Goal: Find specific page/section: Find specific page/section

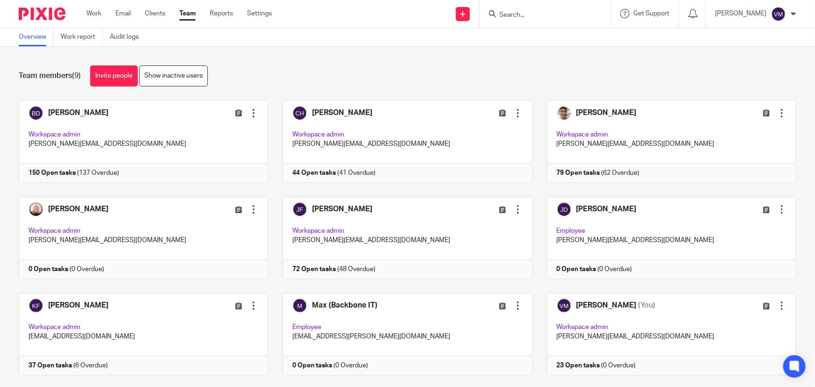
click at [521, 19] on form at bounding box center [547, 14] width 99 height 12
click at [524, 14] on input "Search" at bounding box center [540, 15] width 84 height 8
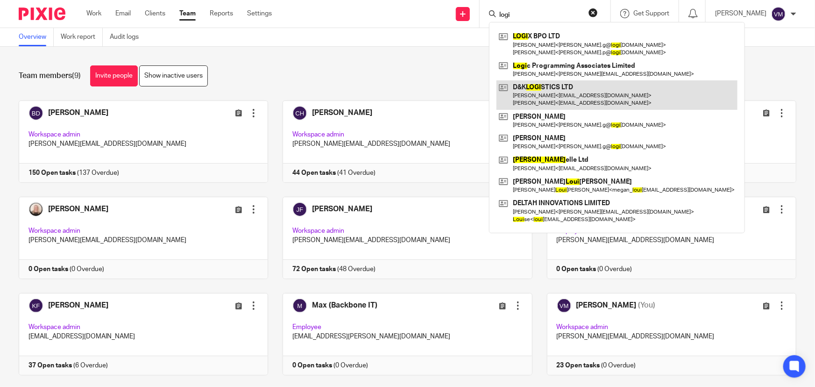
type input "logi"
click at [559, 91] on link at bounding box center [616, 94] width 241 height 29
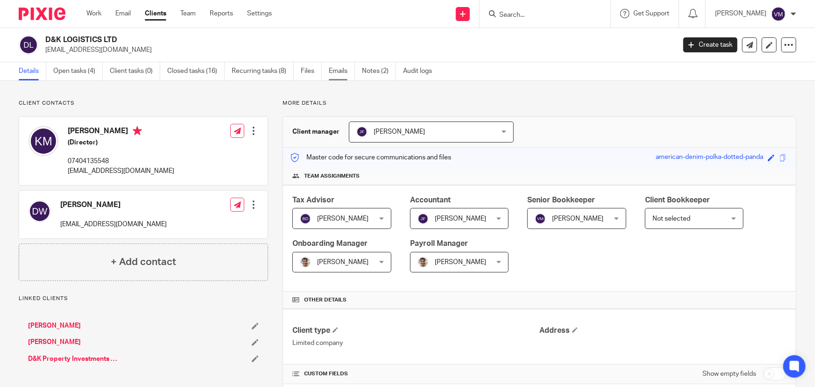
click at [346, 71] on link "Emails" at bounding box center [342, 71] width 26 height 18
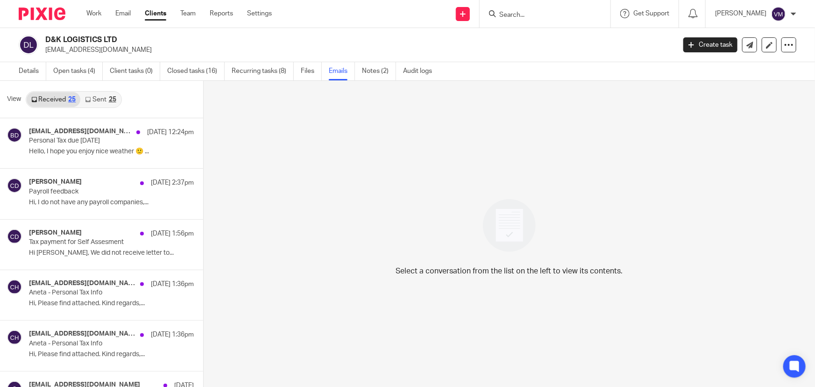
click at [99, 100] on link "Sent 25" at bounding box center [100, 99] width 40 height 15
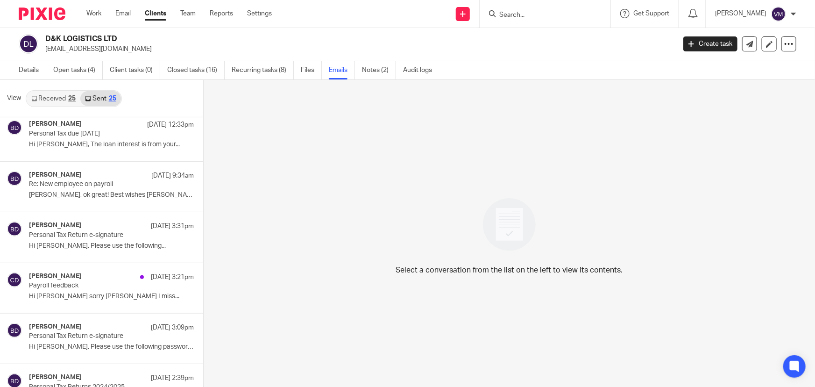
scroll to position [254, 0]
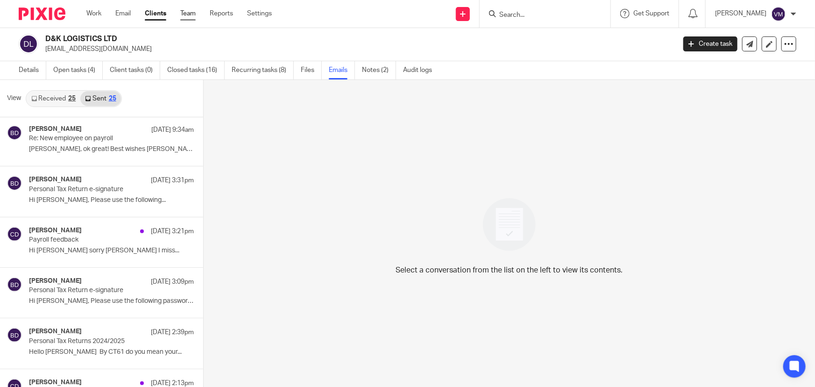
click at [193, 14] on link "Team" at bounding box center [187, 13] width 15 height 9
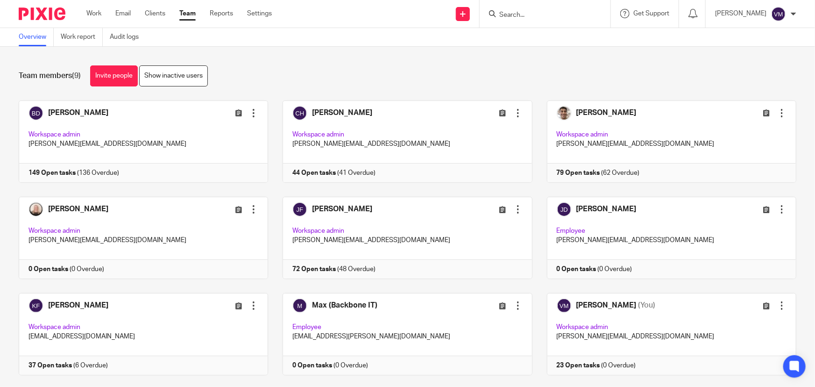
click at [525, 11] on input "Search" at bounding box center [540, 15] width 84 height 8
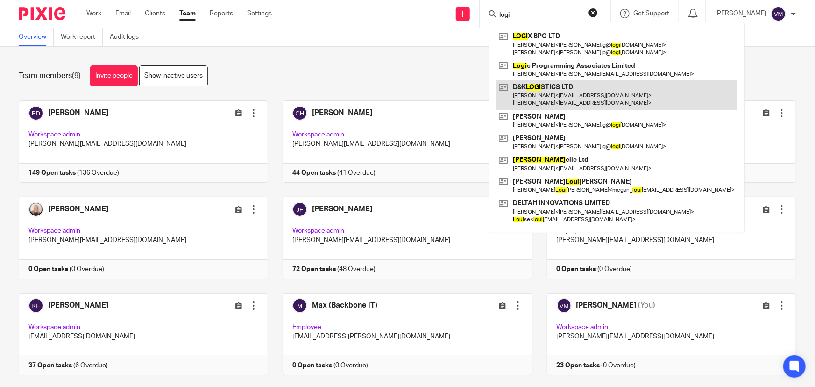
type input "logi"
click at [587, 98] on link at bounding box center [616, 94] width 241 height 29
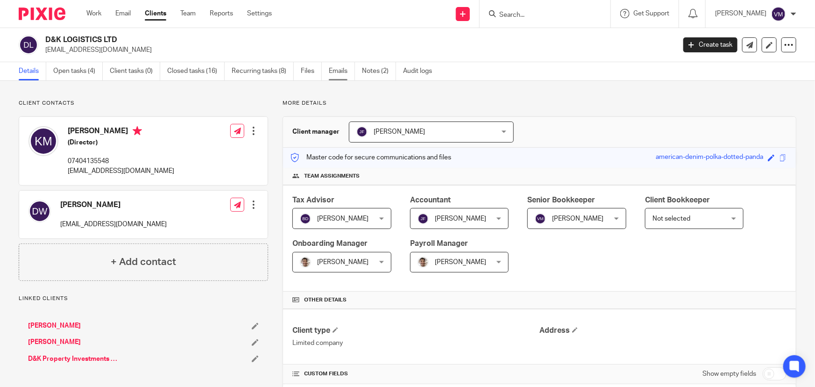
click at [345, 74] on link "Emails" at bounding box center [342, 71] width 26 height 18
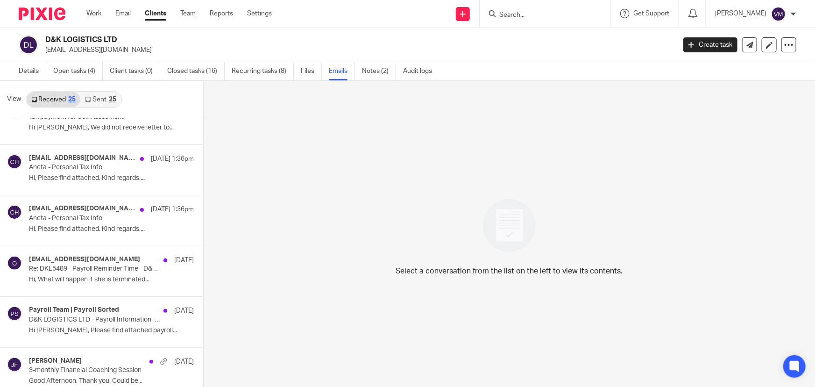
scroll to position [127, 0]
click at [99, 96] on link "Sent 25" at bounding box center [100, 99] width 40 height 15
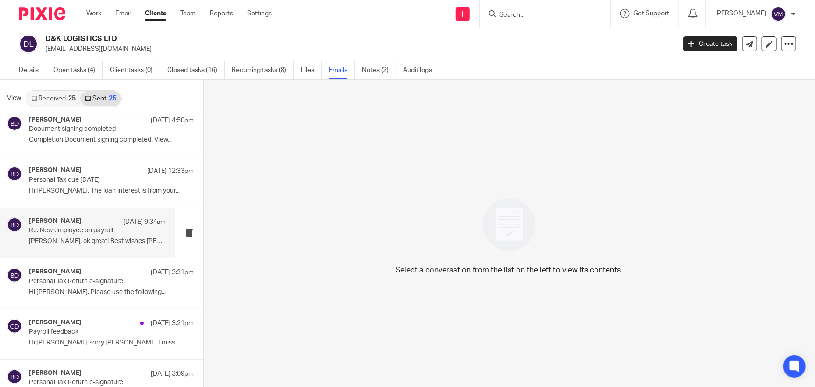
scroll to position [170, 0]
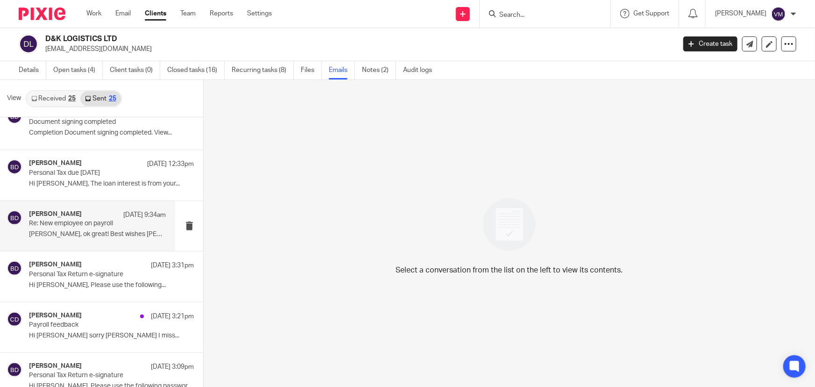
click at [49, 231] on p "Kris, ok great! Best wishes Barbara -- ..." at bounding box center [97, 234] width 137 height 8
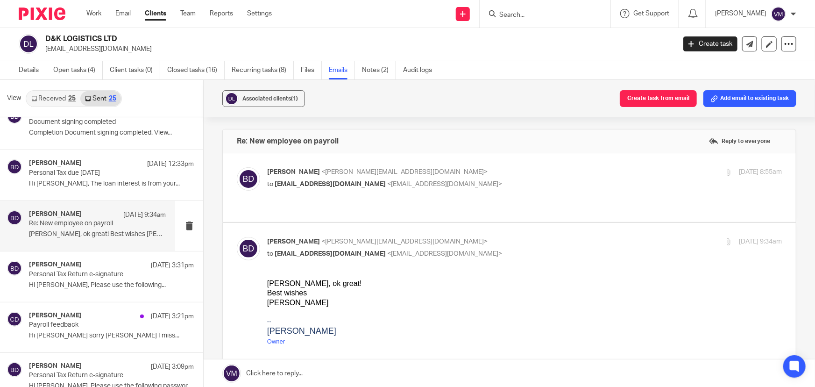
scroll to position [0, 0]
click at [512, 173] on p "Barbara Demtriou <barbara@archimediaaccounts.co.uk>" at bounding box center [438, 172] width 343 height 10
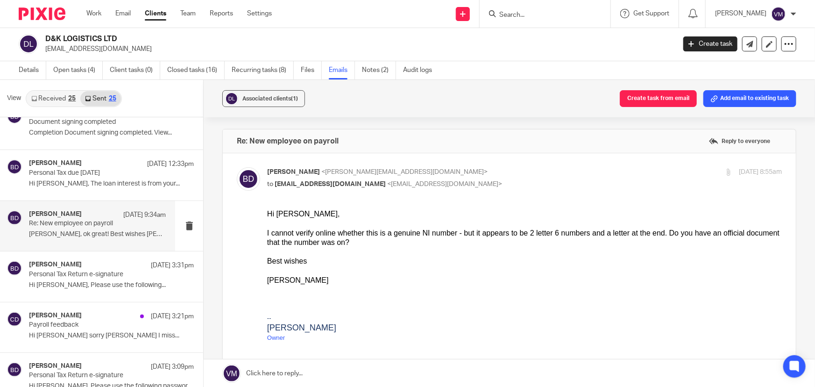
click at [515, 174] on p "Barbara Demtriou <barbara@archimediaaccounts.co.uk>" at bounding box center [438, 172] width 343 height 10
checkbox input "false"
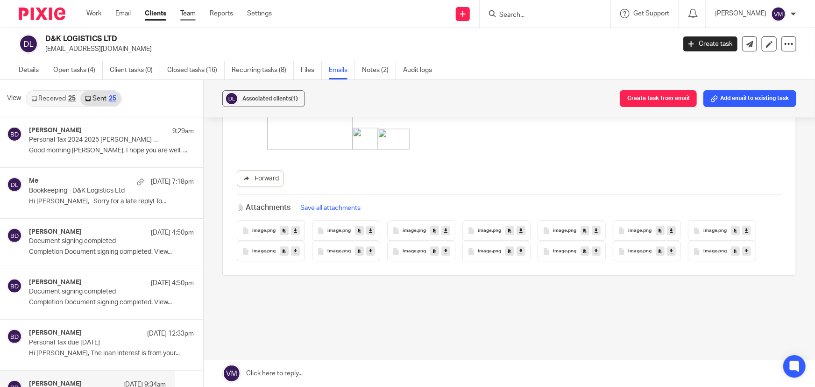
click at [191, 12] on link "Team" at bounding box center [187, 13] width 15 height 9
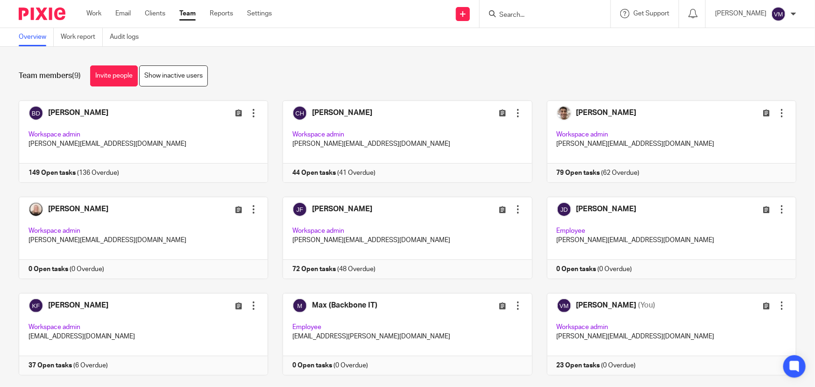
click at [136, 37] on link "Audit logs" at bounding box center [128, 37] width 36 height 18
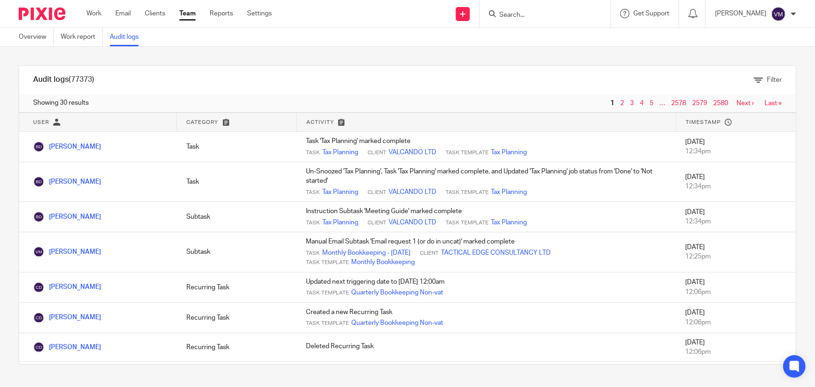
click at [523, 16] on input "Search" at bounding box center [540, 15] width 84 height 8
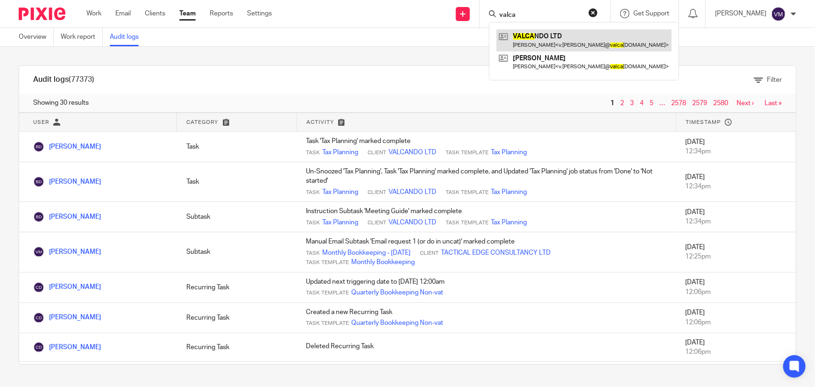
type input "valca"
click at [538, 35] on link at bounding box center [583, 39] width 175 height 21
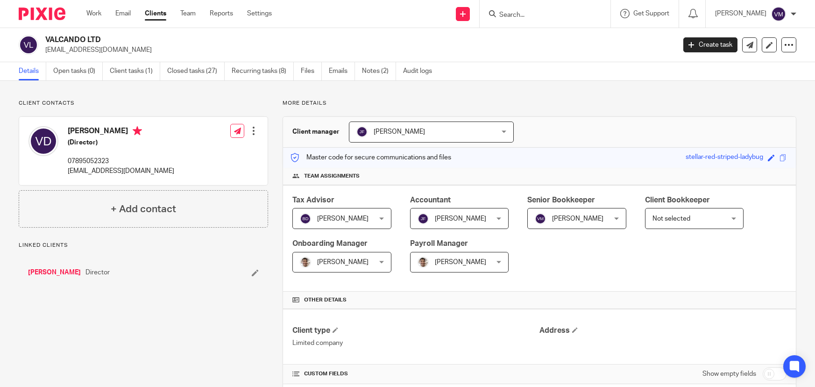
click at [341, 71] on link "Emails" at bounding box center [342, 71] width 26 height 18
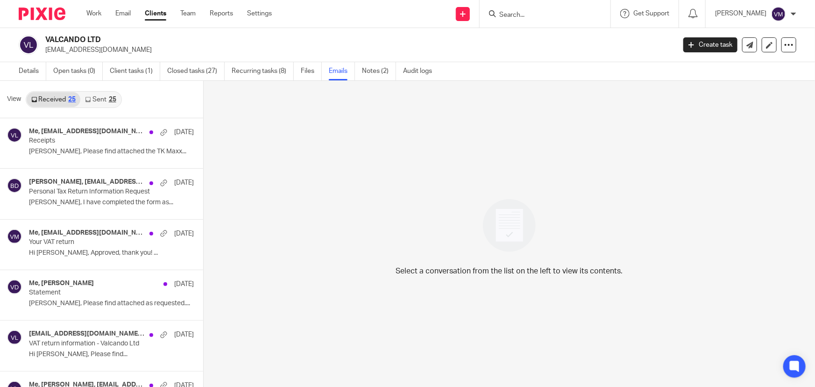
click at [111, 97] on div "25" at bounding box center [112, 99] width 7 height 7
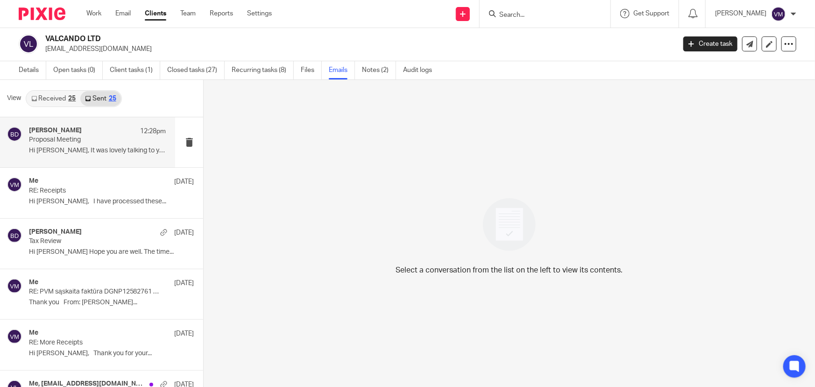
click at [93, 130] on div "Barbara Demtriou 12:28pm" at bounding box center [97, 131] width 137 height 9
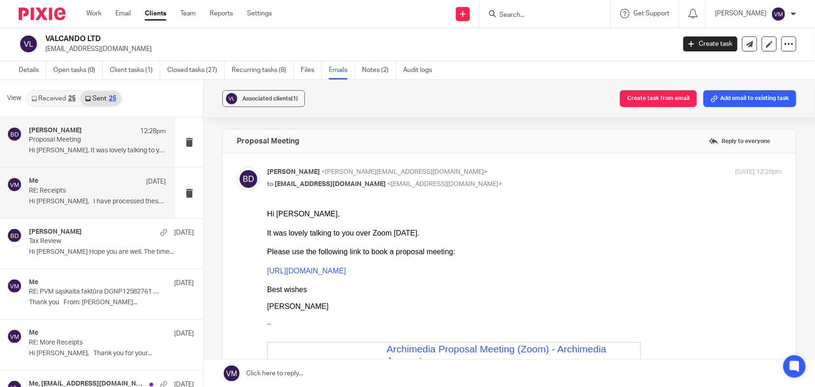
scroll to position [0, 0]
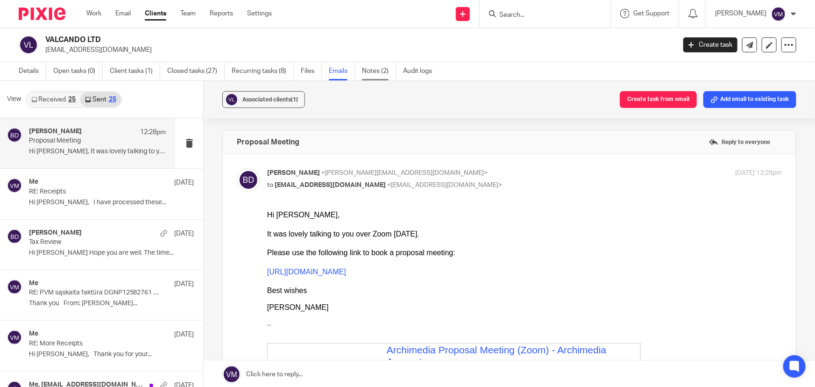
click at [376, 71] on link "Notes (2)" at bounding box center [379, 71] width 34 height 18
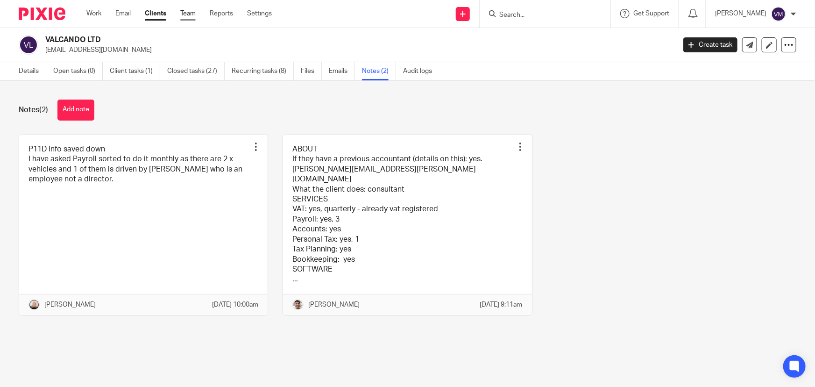
click at [191, 14] on link "Team" at bounding box center [187, 13] width 15 height 9
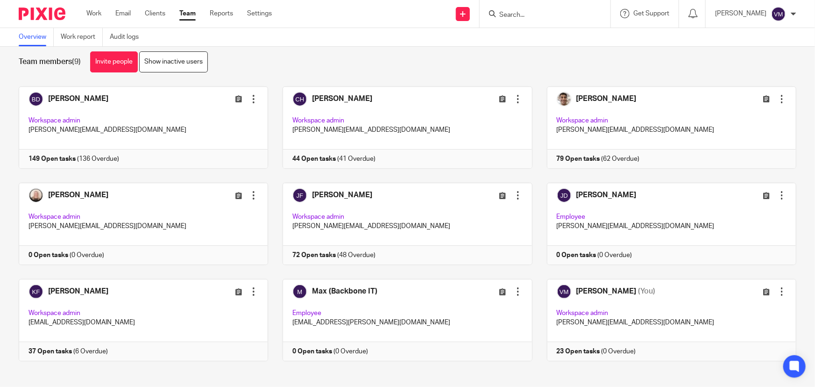
scroll to position [20, 0]
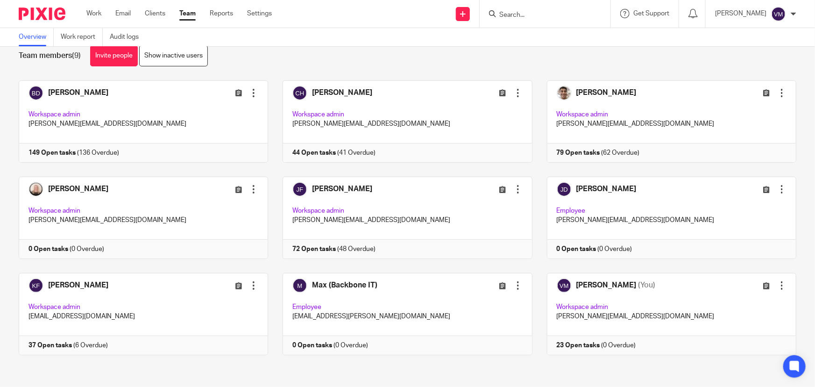
click at [523, 13] on input "Search" at bounding box center [540, 15] width 84 height 8
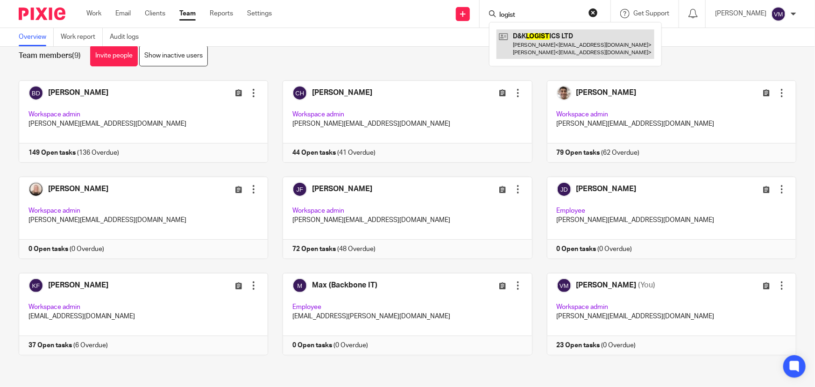
type input "logist"
click at [547, 41] on link at bounding box center [575, 43] width 158 height 29
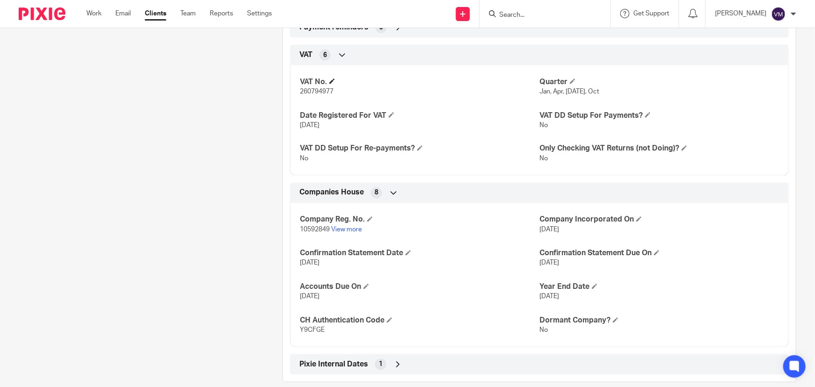
scroll to position [777, 0]
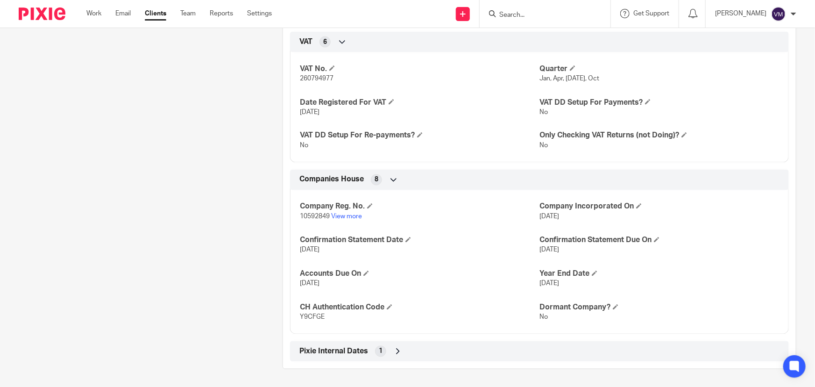
drag, startPoint x: 574, startPoint y: 282, endPoint x: 532, endPoint y: 283, distance: 42.0
click at [532, 283] on div "Company Reg. No. 10592849 View more Company Incorporated On 31 Jan 2017 Confirm…" at bounding box center [539, 258] width 499 height 151
click at [591, 287] on p "31 Jan 2026" at bounding box center [659, 283] width 240 height 9
drag, startPoint x: 569, startPoint y: 285, endPoint x: 519, endPoint y: 287, distance: 50.0
click at [519, 287] on div "Company Reg. No. 10592849 View more Company Incorporated On 31 Jan 2017 Confirm…" at bounding box center [539, 258] width 499 height 151
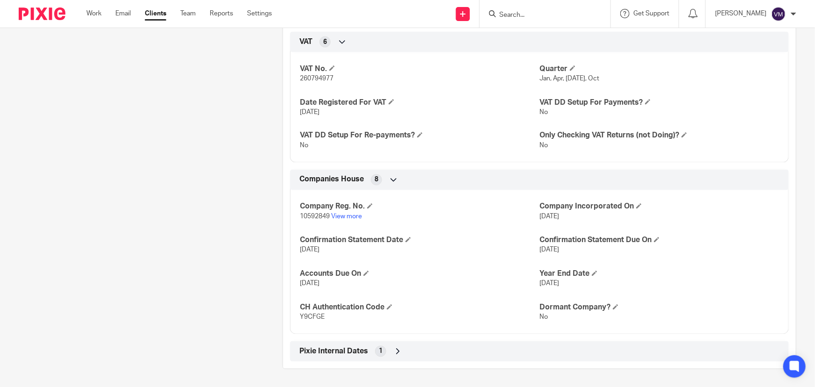
click at [649, 286] on p "31 Jan 2026" at bounding box center [659, 283] width 240 height 9
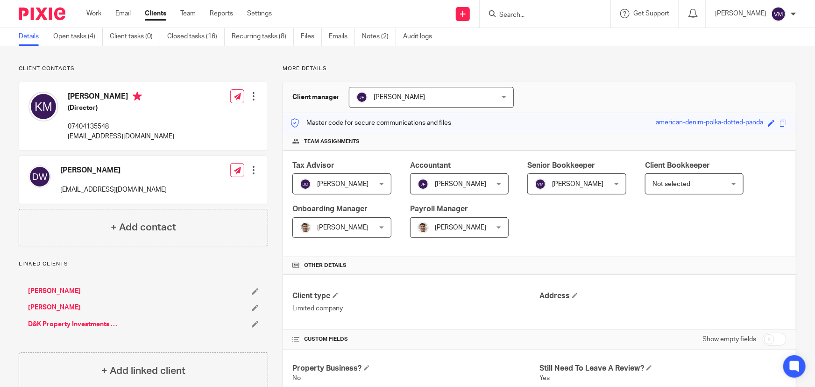
scroll to position [0, 0]
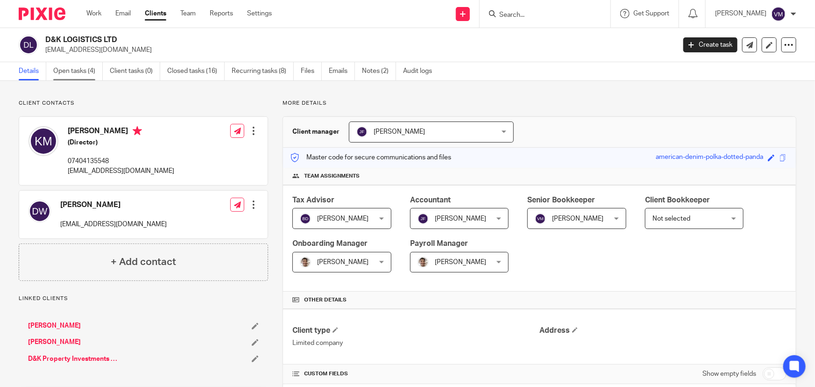
click at [74, 68] on link "Open tasks (4)" at bounding box center [77, 71] width 49 height 18
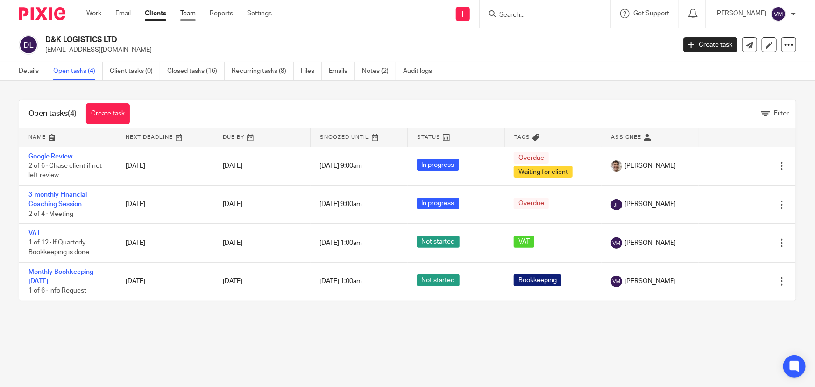
click at [193, 10] on link "Team" at bounding box center [187, 13] width 15 height 9
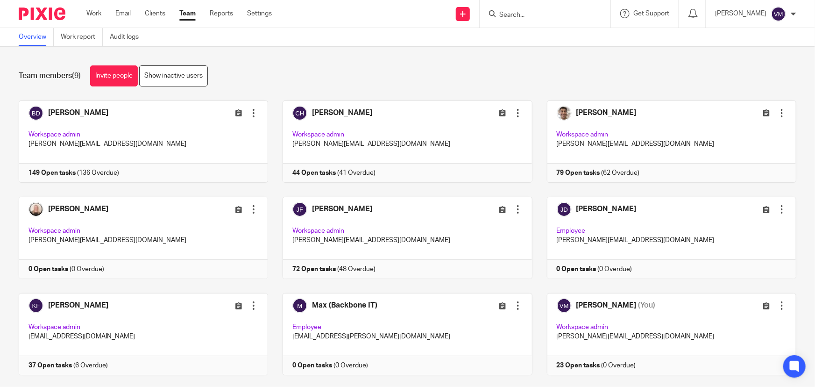
click at [530, 18] on input "Search" at bounding box center [540, 15] width 84 height 8
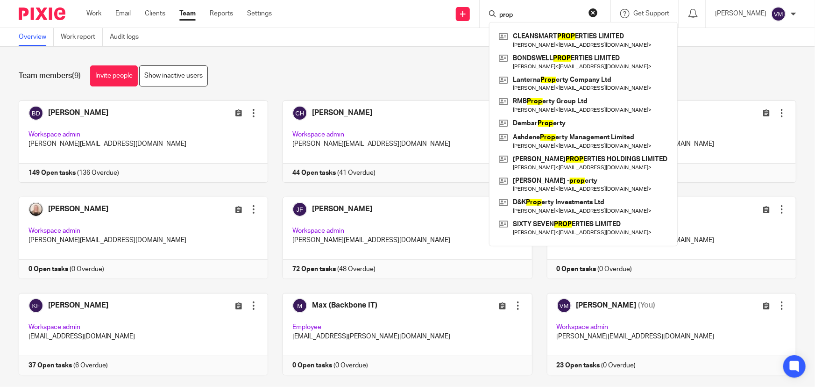
type input "prop"
click at [193, 15] on link "Team" at bounding box center [187, 13] width 16 height 9
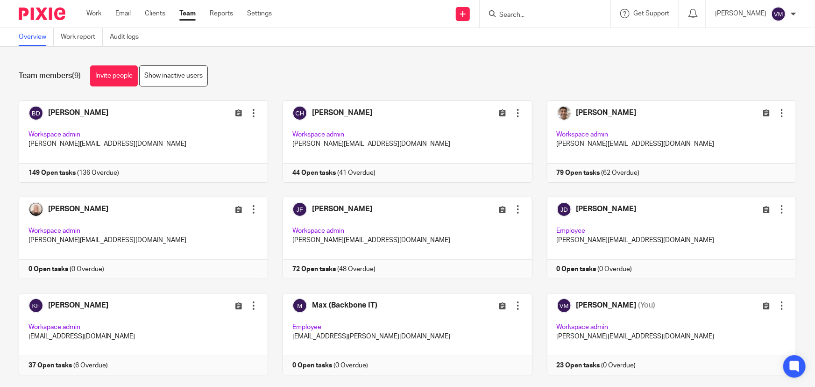
click at [515, 9] on form at bounding box center [547, 14] width 99 height 12
click at [516, 12] on input "Search" at bounding box center [540, 15] width 84 height 8
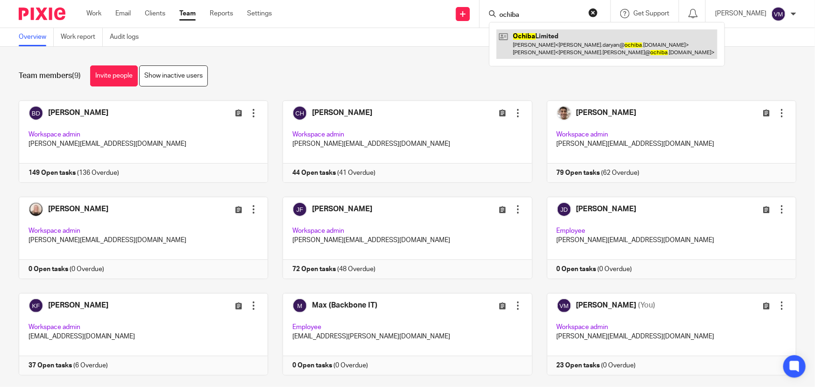
type input "ochiba"
click at [551, 45] on link at bounding box center [606, 43] width 221 height 29
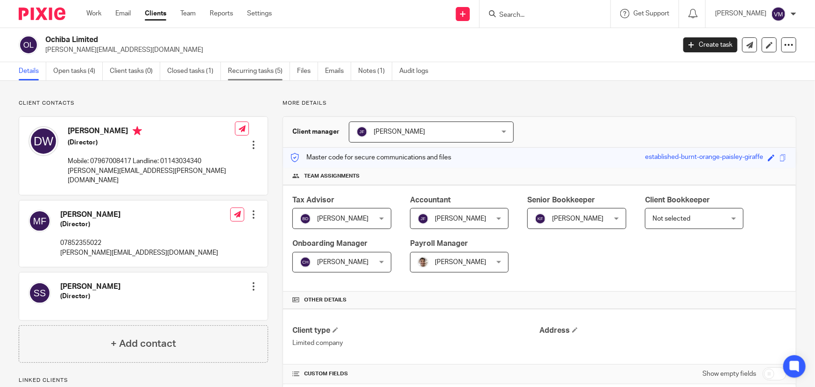
click at [268, 67] on link "Recurring tasks (5)" at bounding box center [259, 71] width 62 height 18
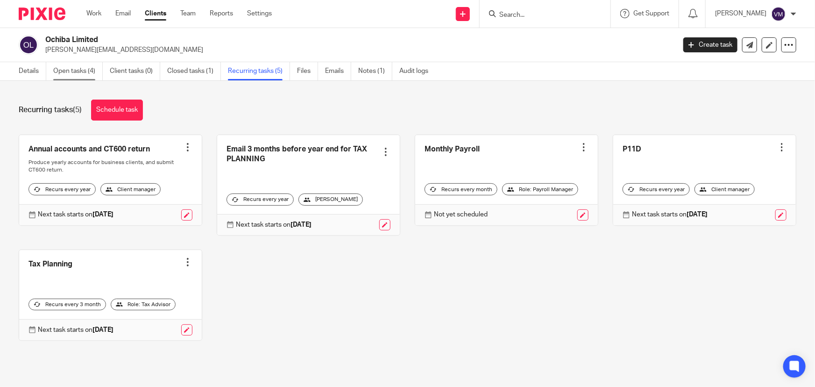
click at [93, 71] on link "Open tasks (4)" at bounding box center [77, 71] width 49 height 18
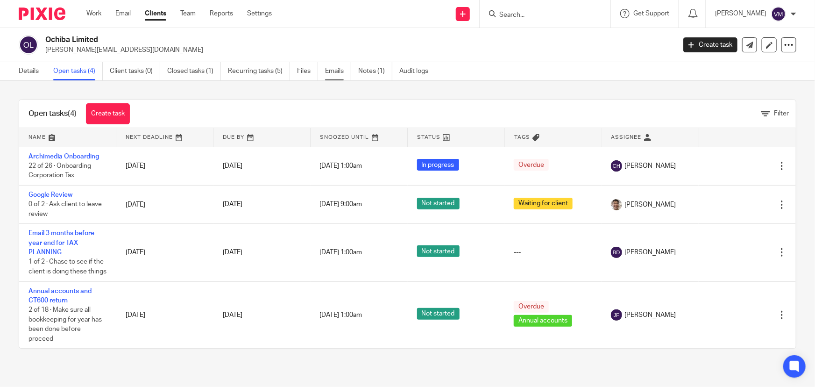
click at [337, 68] on link "Emails" at bounding box center [338, 71] width 26 height 18
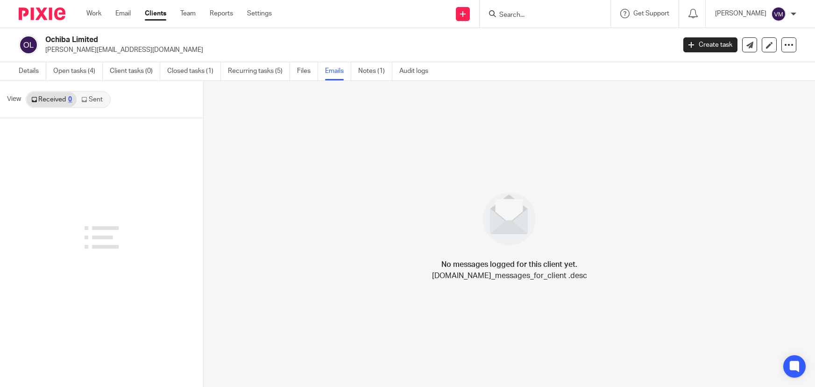
click at [185, 14] on link "Team" at bounding box center [187, 13] width 15 height 9
